Goal: Navigation & Orientation: Find specific page/section

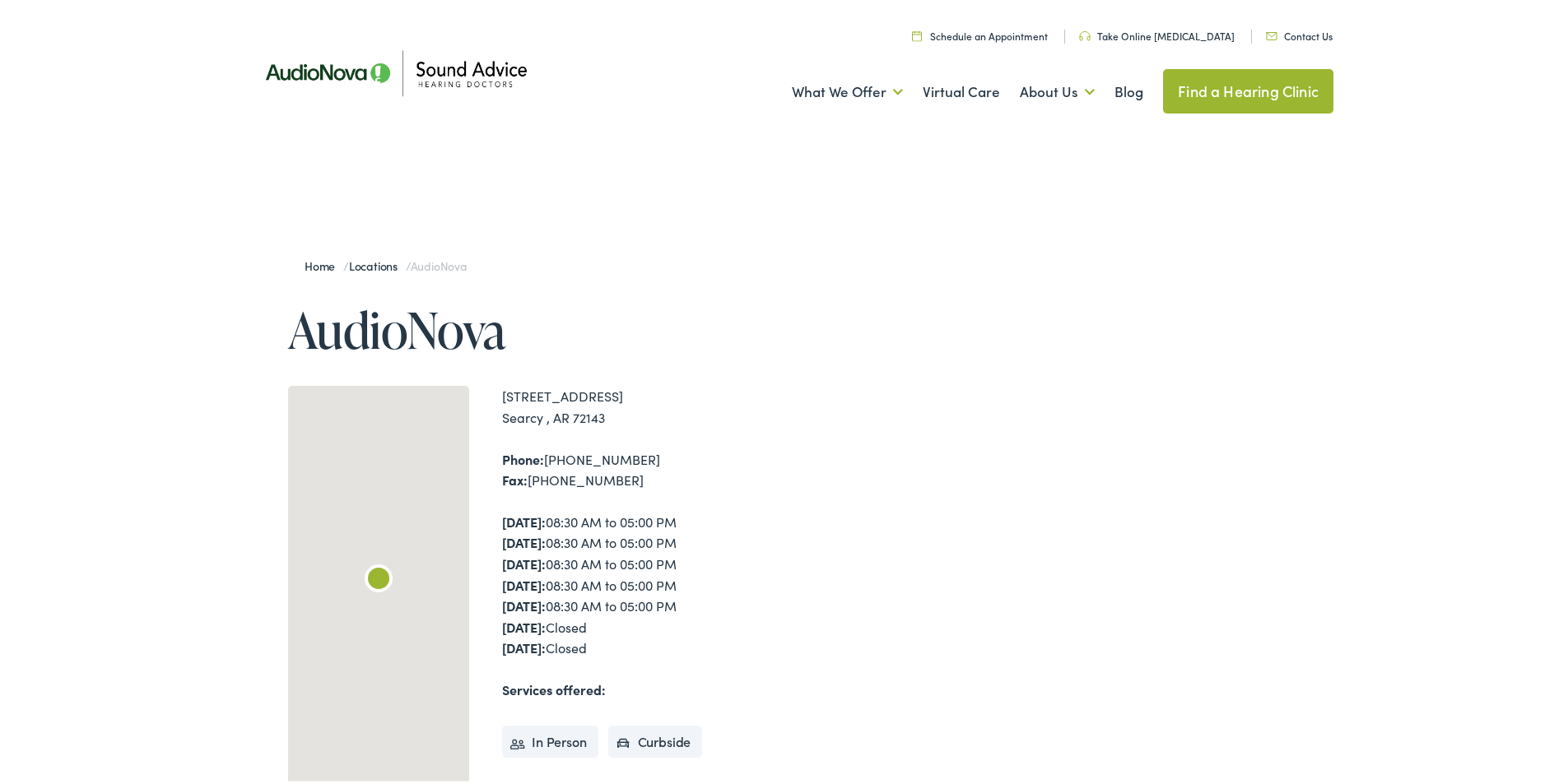
click at [301, 65] on img at bounding box center [395, 69] width 296 height 104
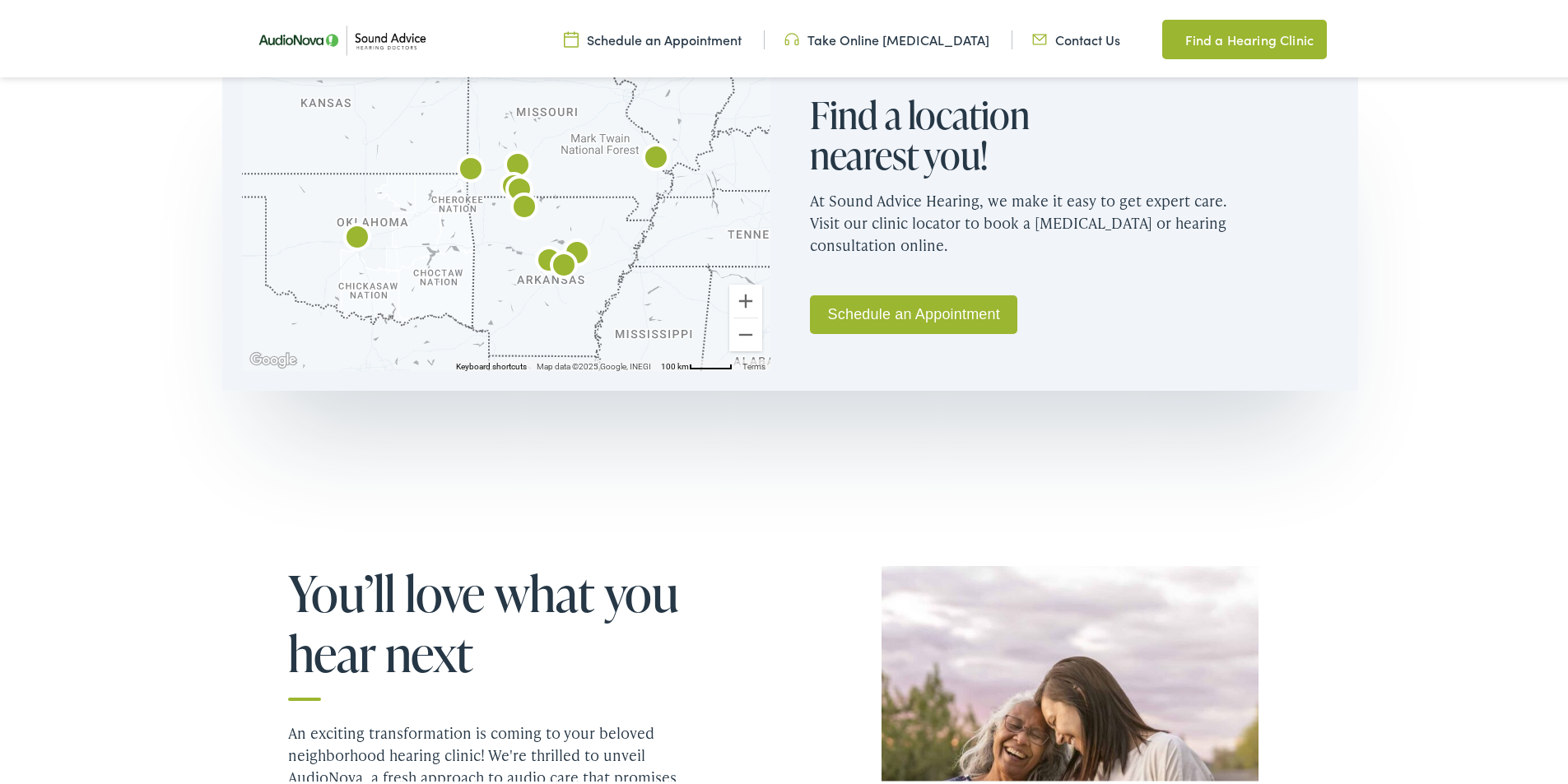
scroll to position [1069, 0]
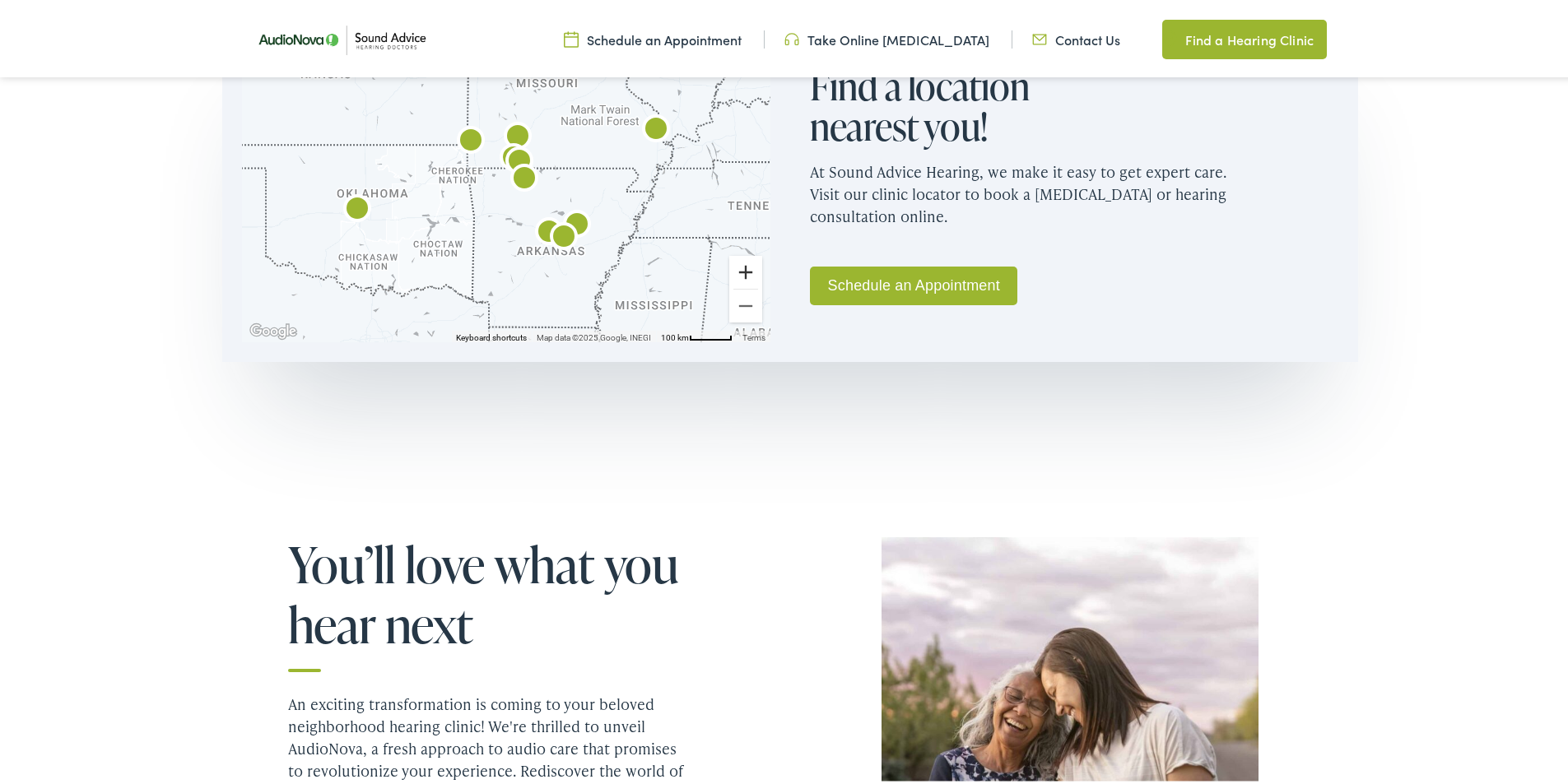
click at [742, 264] on button "Zoom in" at bounding box center [746, 269] width 33 height 33
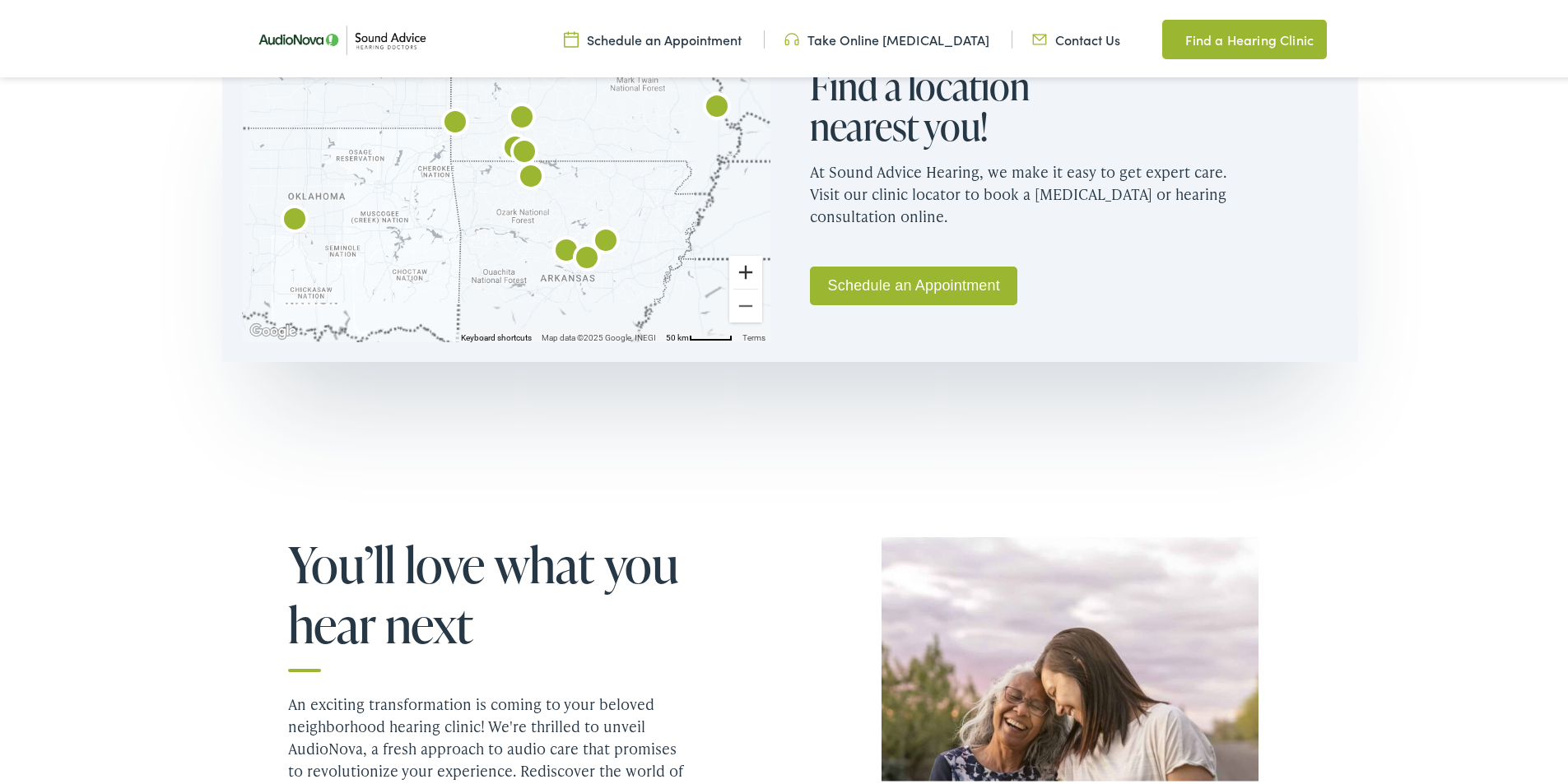
click at [742, 264] on button "Zoom in" at bounding box center [746, 269] width 33 height 33
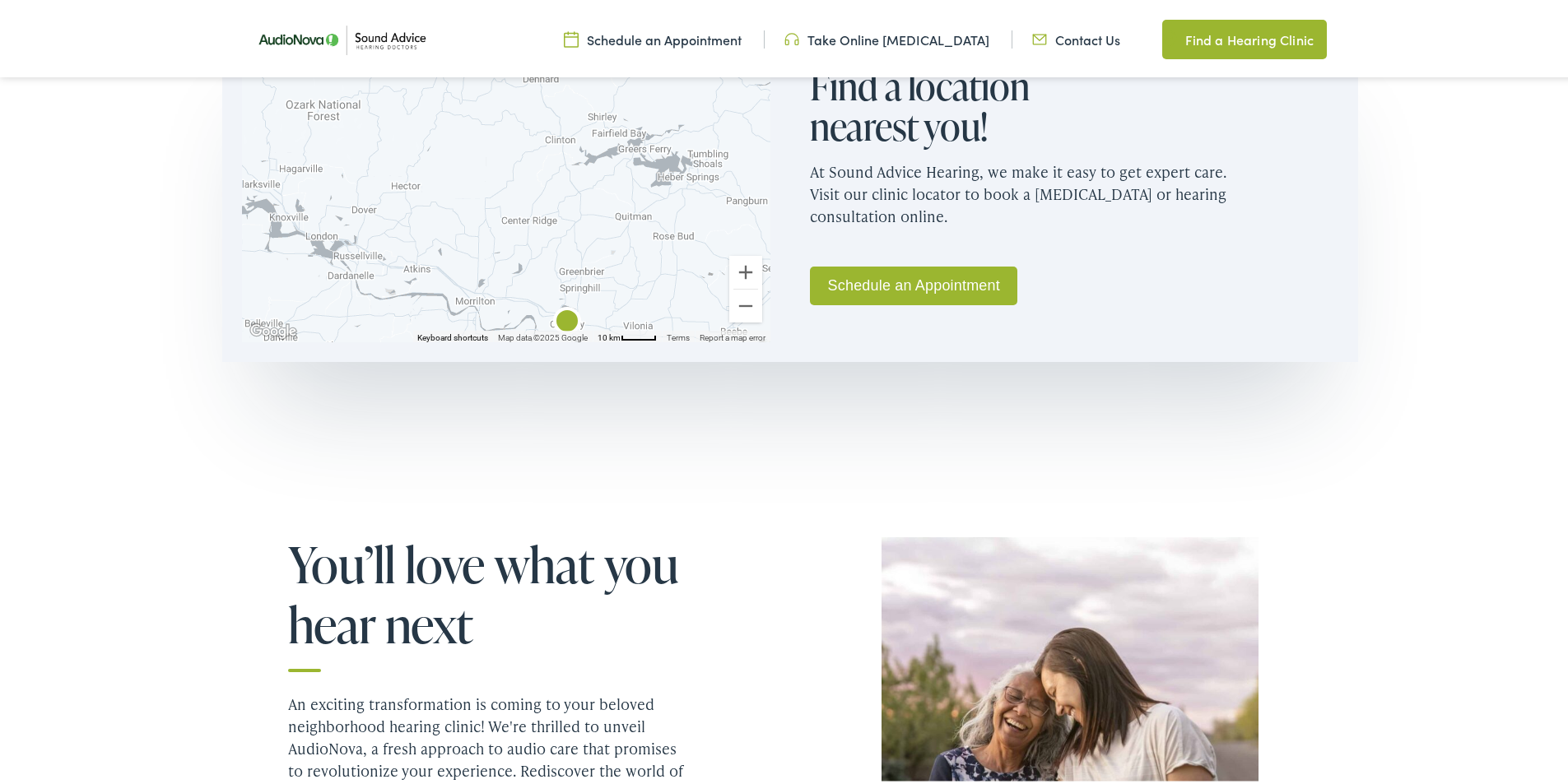
drag, startPoint x: 679, startPoint y: 234, endPoint x: 396, endPoint y: -24, distance: 383.0
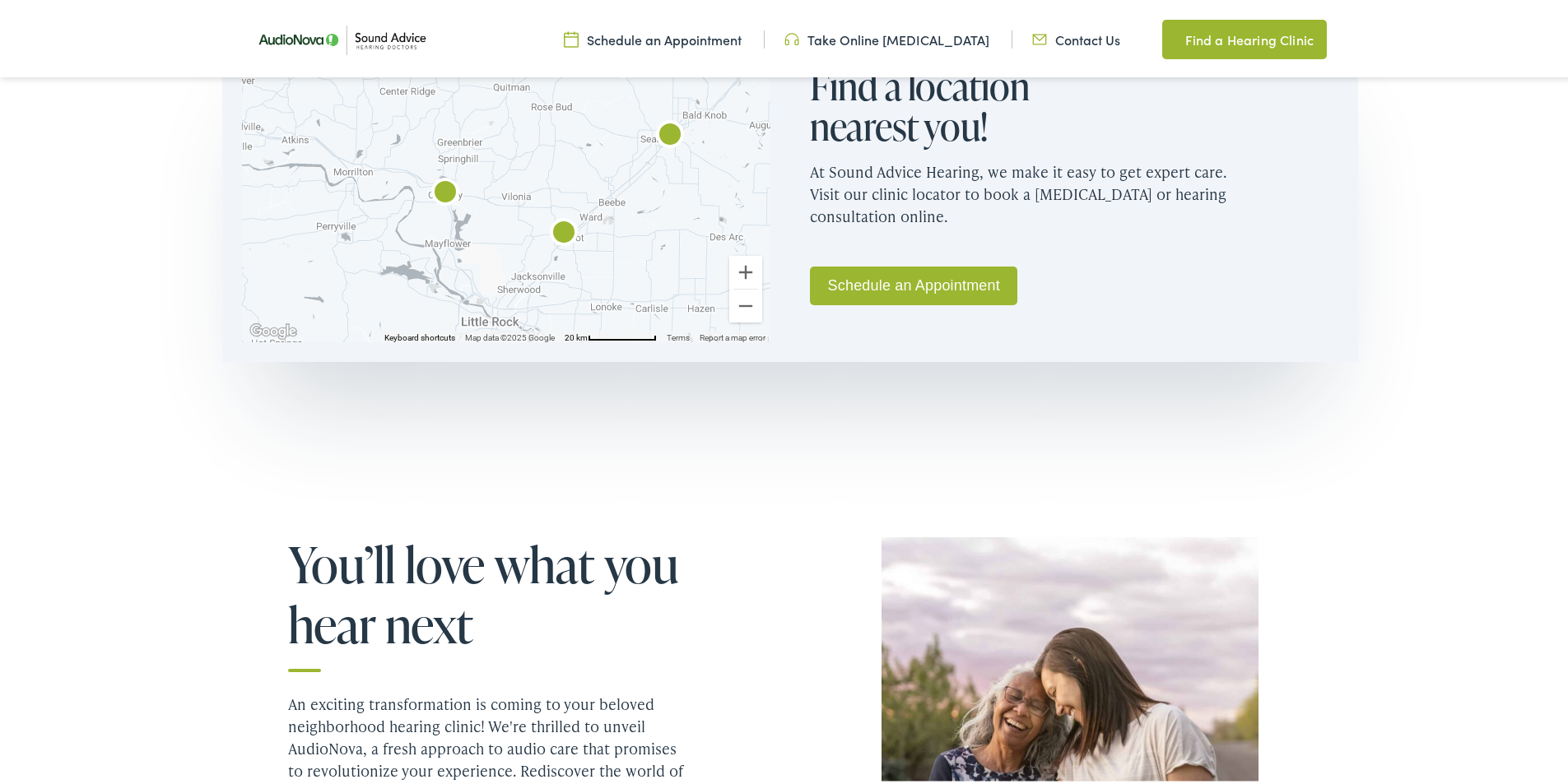
drag, startPoint x: 629, startPoint y: 201, endPoint x: 505, endPoint y: 78, distance: 174.7
click at [505, 78] on div at bounding box center [507, 181] width 529 height 316
drag, startPoint x: 665, startPoint y: 247, endPoint x: 658, endPoint y: 214, distance: 33.7
click at [658, 214] on div at bounding box center [507, 181] width 529 height 316
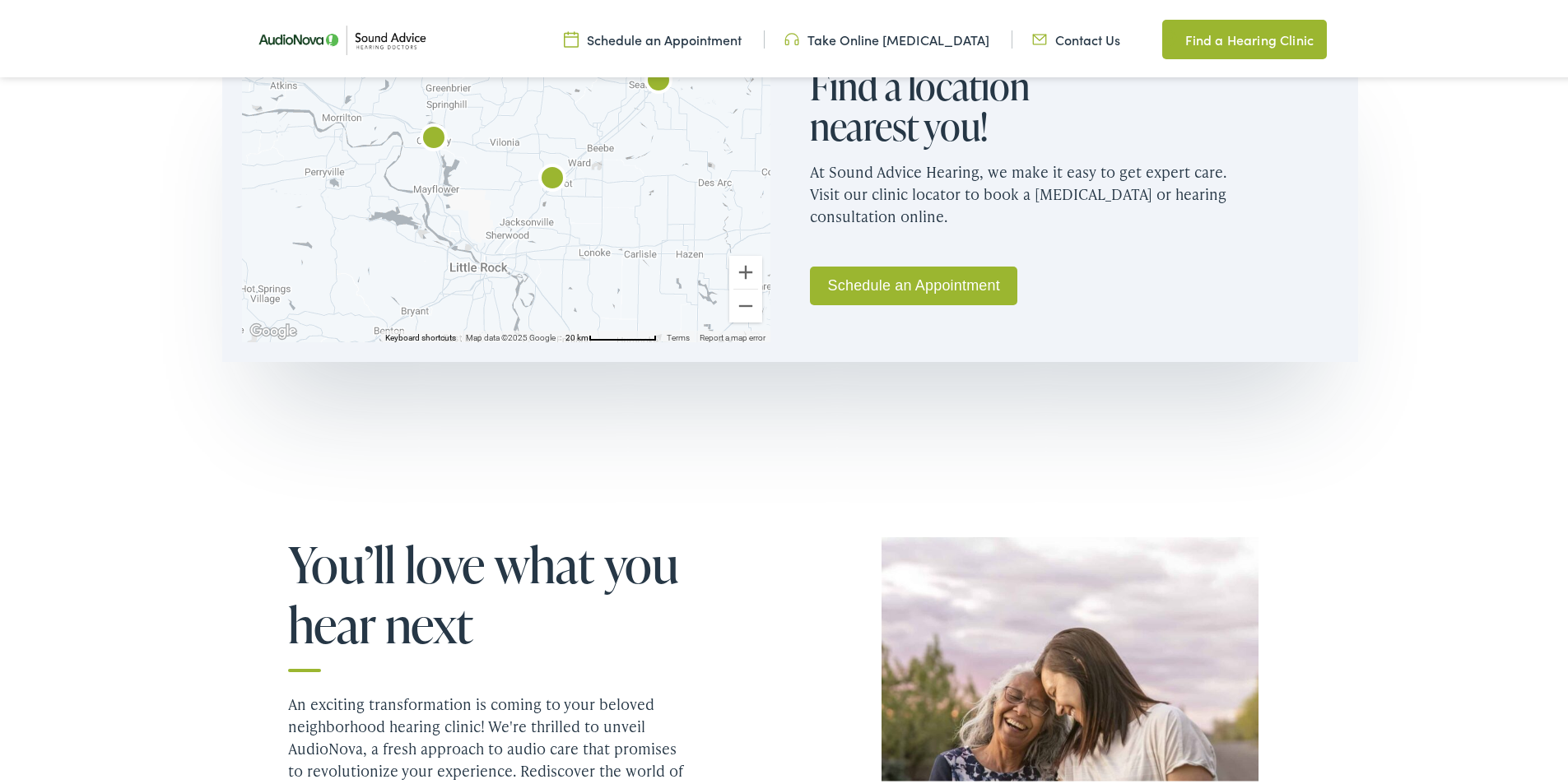
click at [548, 171] on img "AudioNova" at bounding box center [552, 176] width 40 height 40
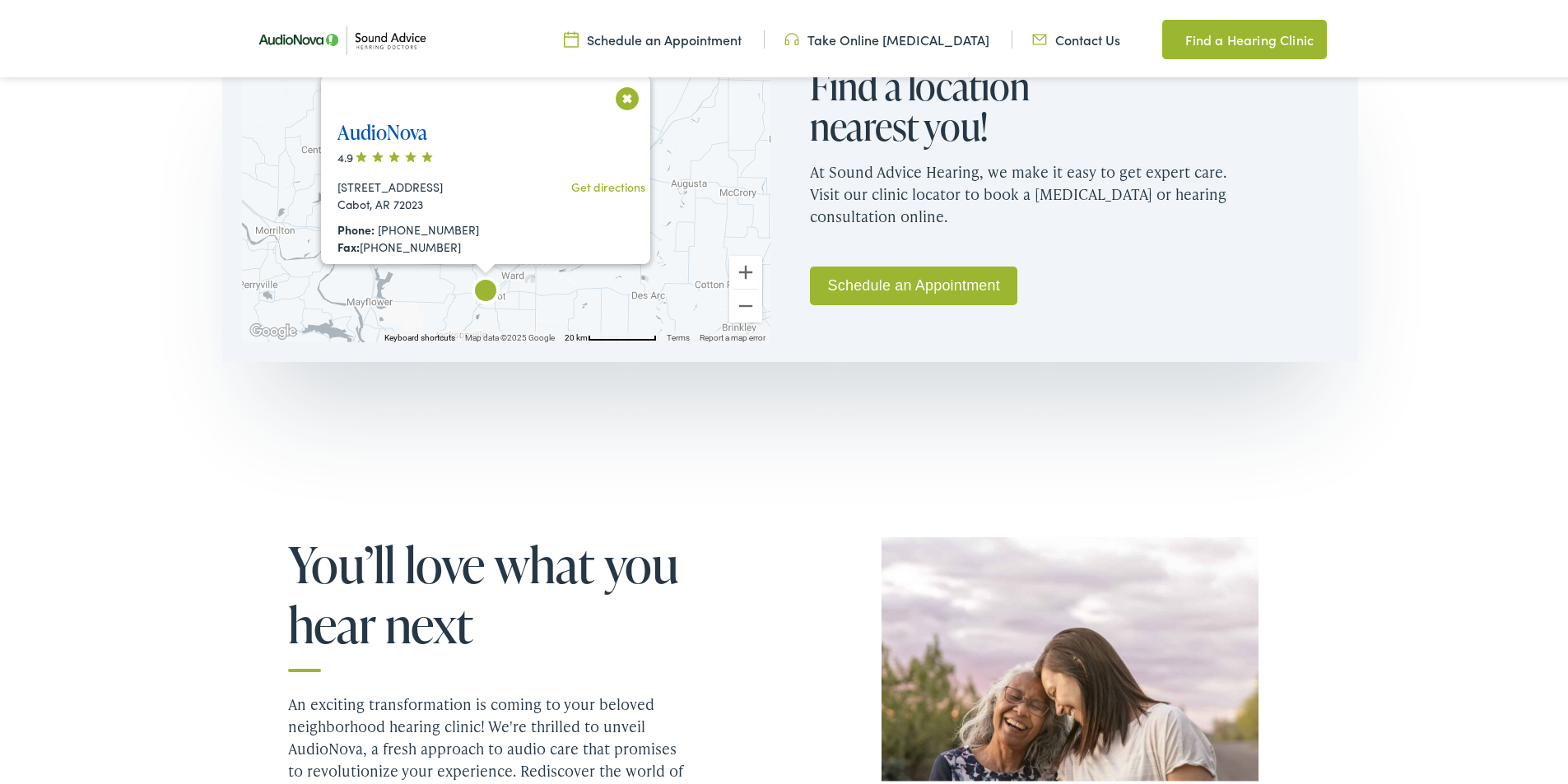
click at [389, 137] on link "AudioNova" at bounding box center [382, 128] width 90 height 27
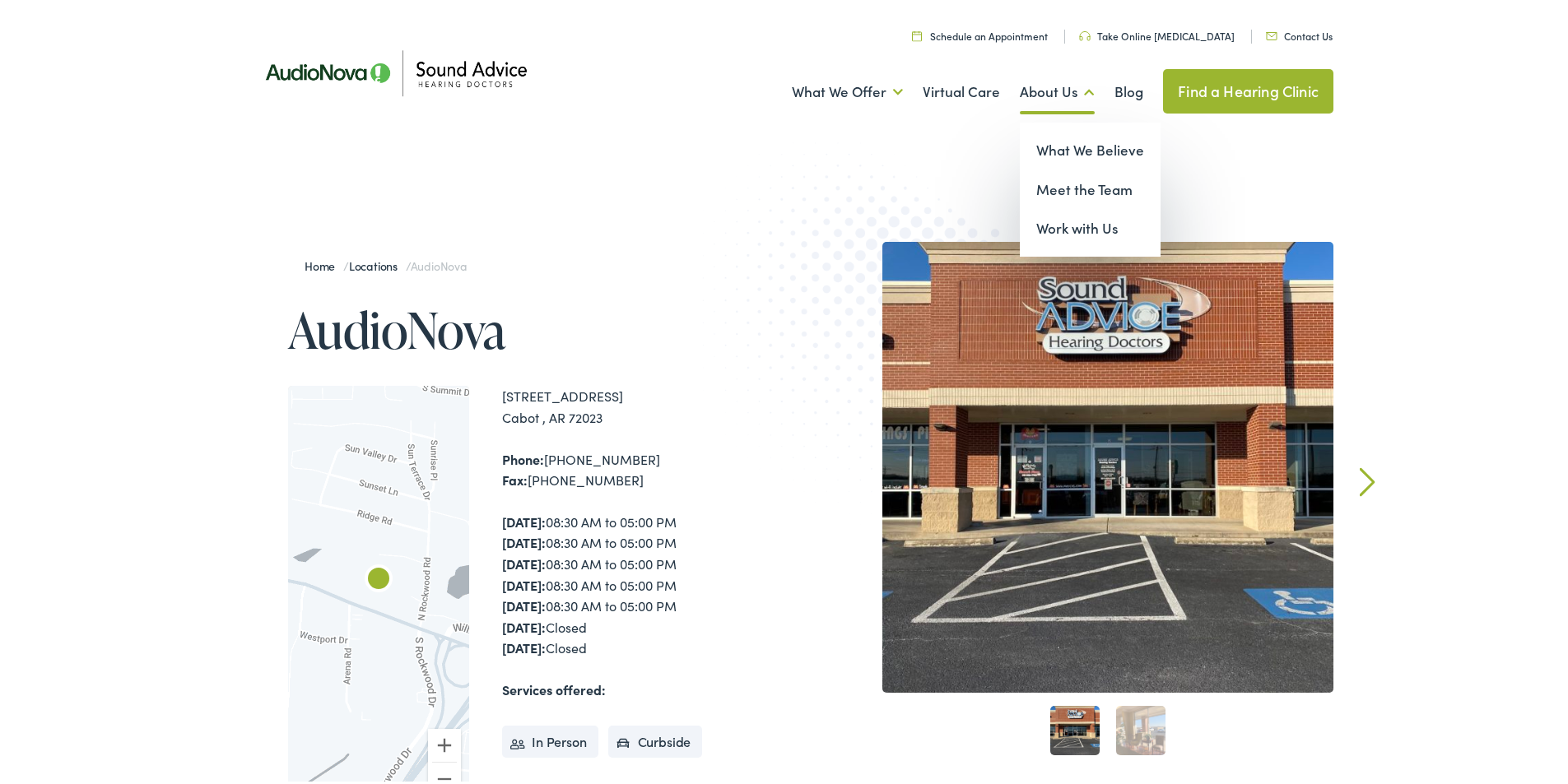
click at [1044, 83] on link "About Us" at bounding box center [1058, 89] width 75 height 61
click at [1069, 193] on link "Meet the Team" at bounding box center [1090, 186] width 141 height 40
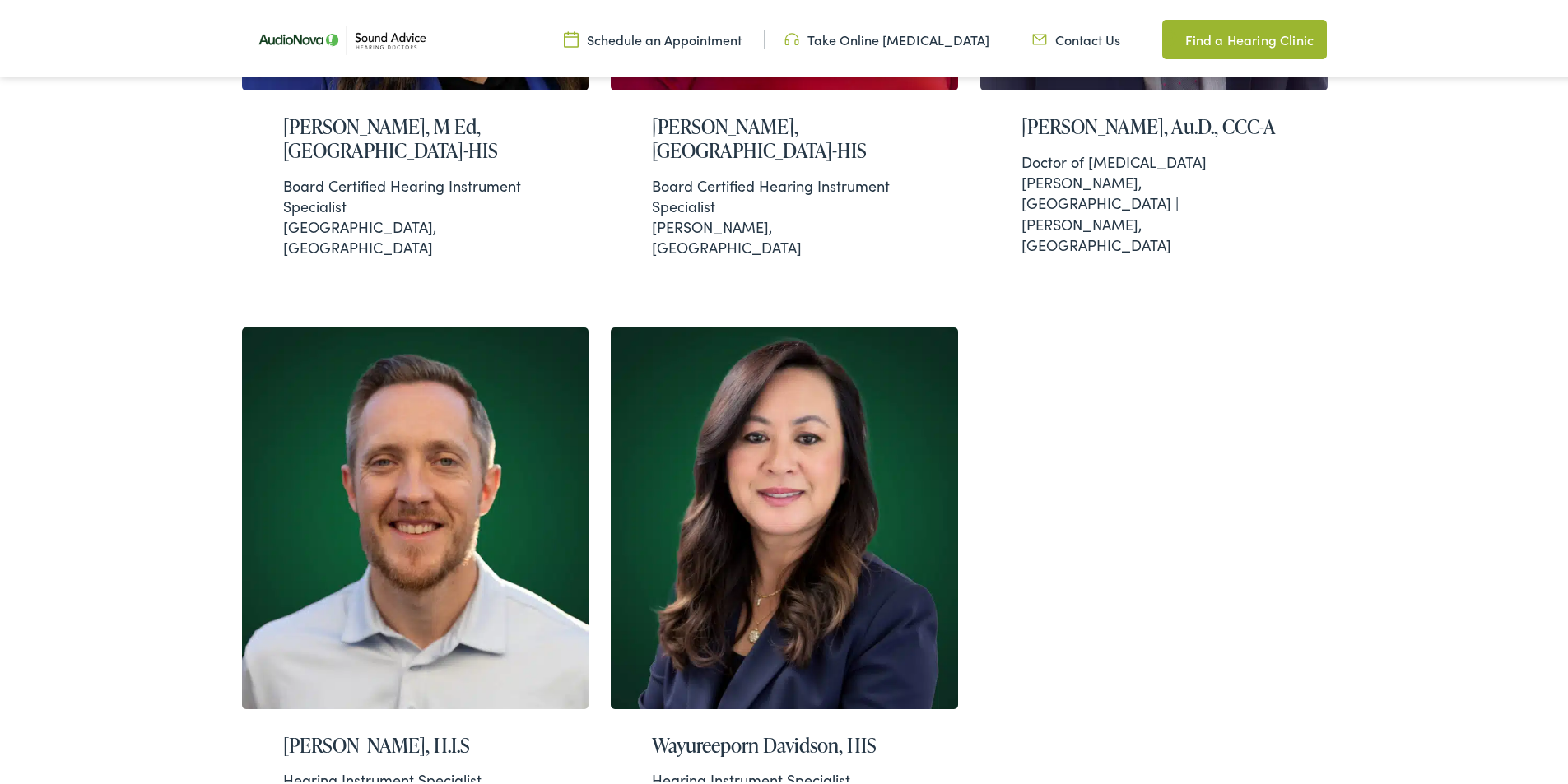
scroll to position [2012, 0]
